Goal: Check status

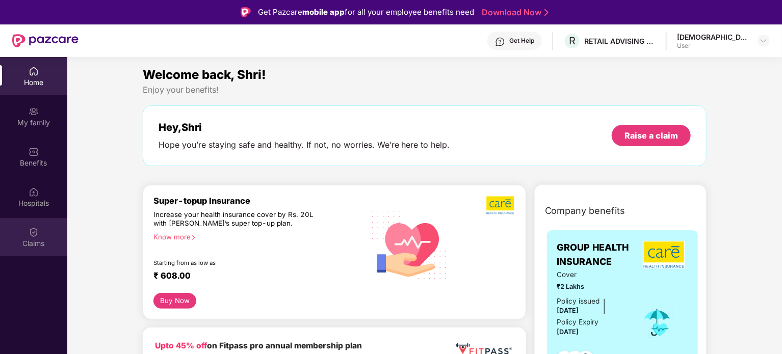
click at [16, 243] on div "Claims" at bounding box center [33, 243] width 67 height 10
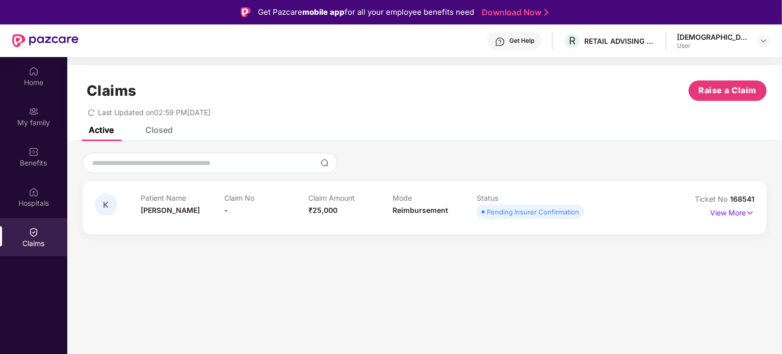
click at [549, 214] on div "Pending Insurer Confirmation" at bounding box center [533, 212] width 92 height 10
click at [550, 214] on div "Pending Insurer Confirmation" at bounding box center [533, 212] width 92 height 10
drag, startPoint x: 220, startPoint y: 209, endPoint x: 243, endPoint y: 208, distance: 23.0
click at [243, 208] on div "Patient Name [PERSON_NAME] No - Claim Amount ₹25,000 Mode Reimbursement Status …" at bounding box center [392, 208] width 503 height 28
click at [724, 210] on p "View More" at bounding box center [732, 212] width 44 height 14
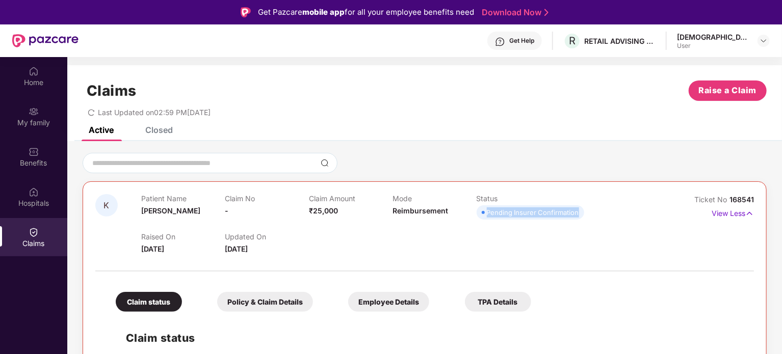
drag, startPoint x: 581, startPoint y: 218, endPoint x: 483, endPoint y: 216, distance: 98.4
click at [483, 216] on div "Patient Name [PERSON_NAME] No - Claim Amount ₹25,000 Mode Reimbursement Status …" at bounding box center [392, 208] width 503 height 28
copy span "Pending Insurer Confirmation"
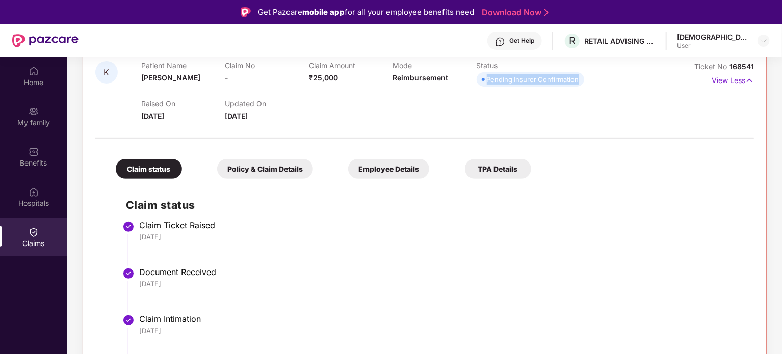
scroll to position [31, 0]
